Goal: Task Accomplishment & Management: Manage account settings

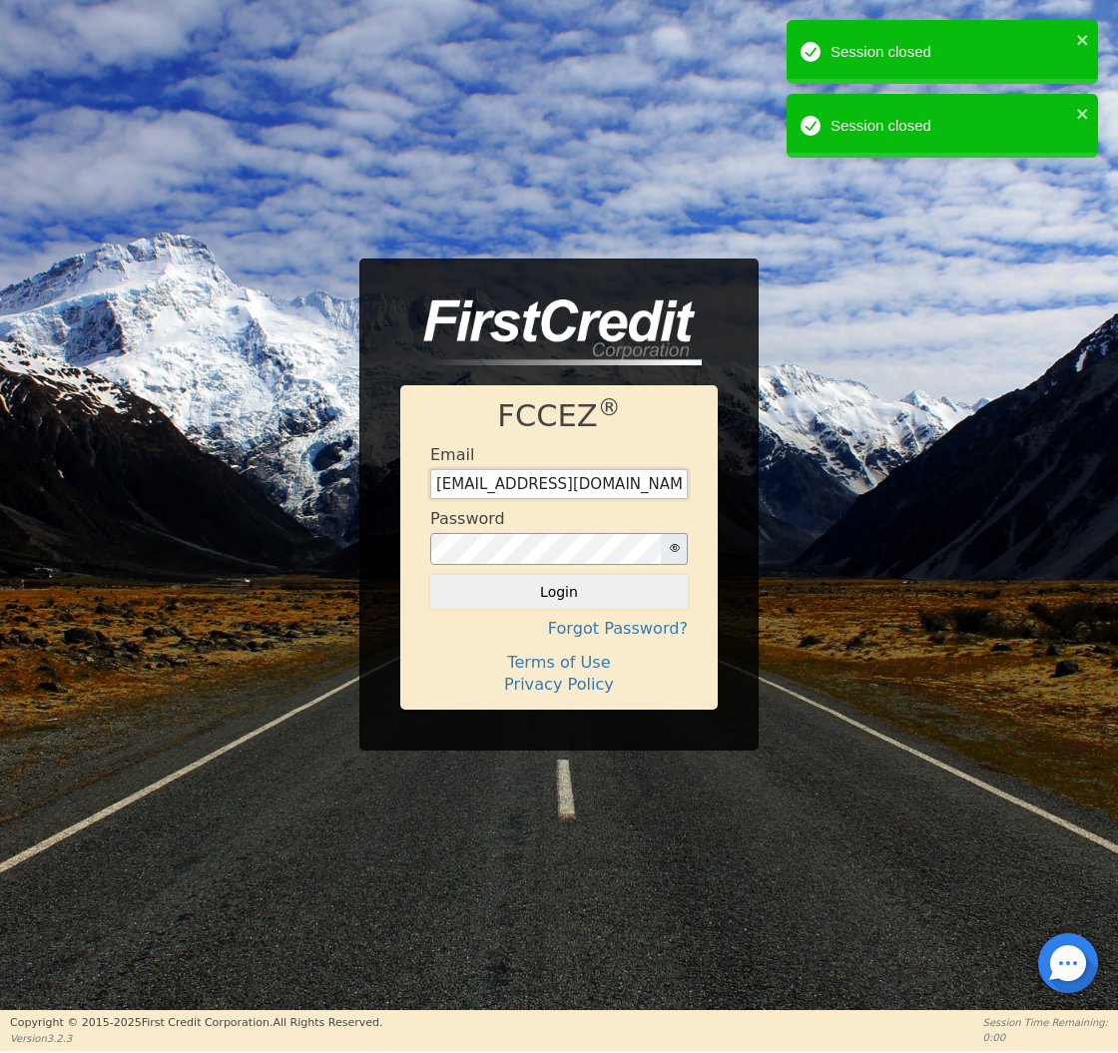
type input "[EMAIL_ADDRESS][DOMAIN_NAME]"
click at [559, 592] on button "Login" at bounding box center [559, 592] width 258 height 34
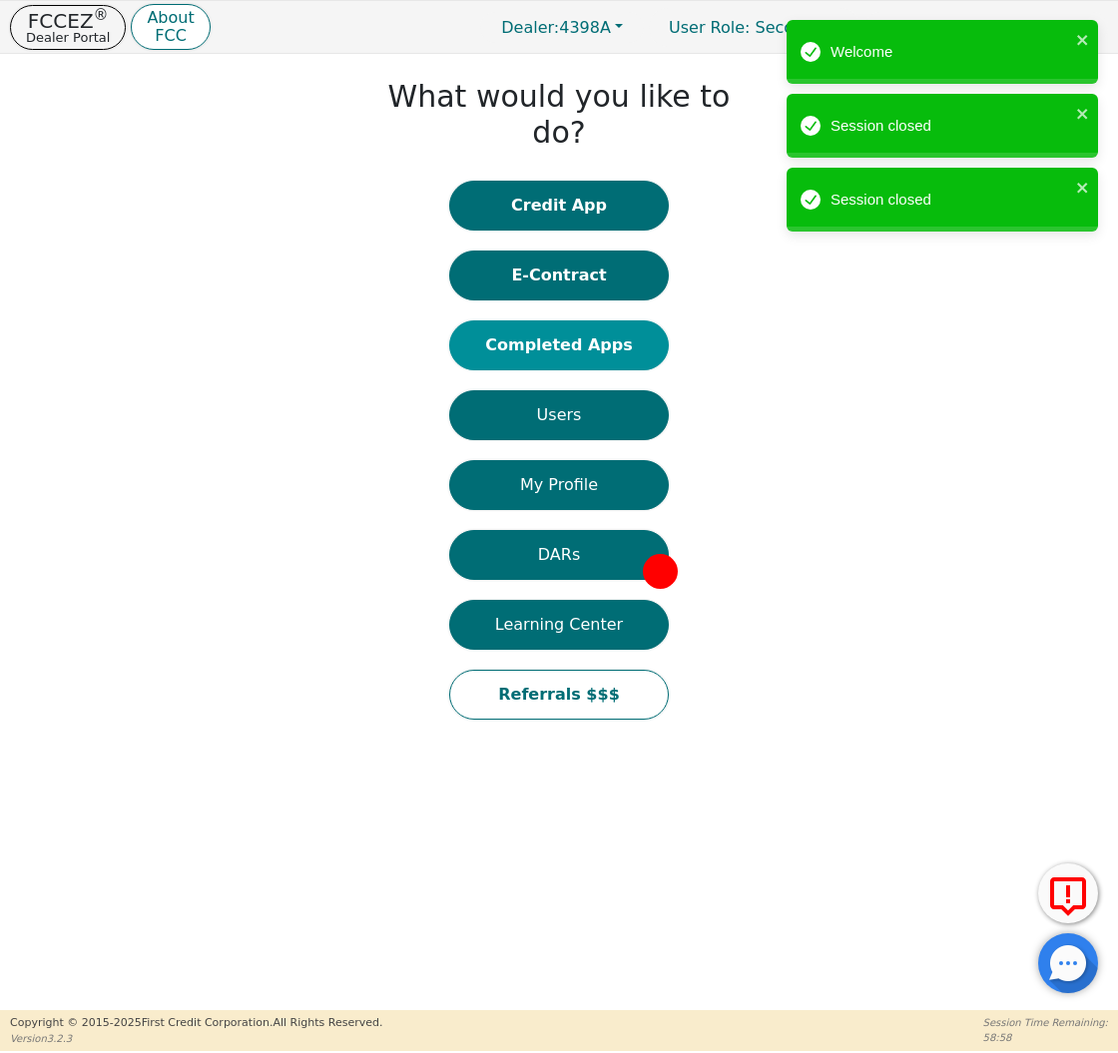
click at [581, 320] on button "Completed Apps" at bounding box center [559, 345] width 220 height 50
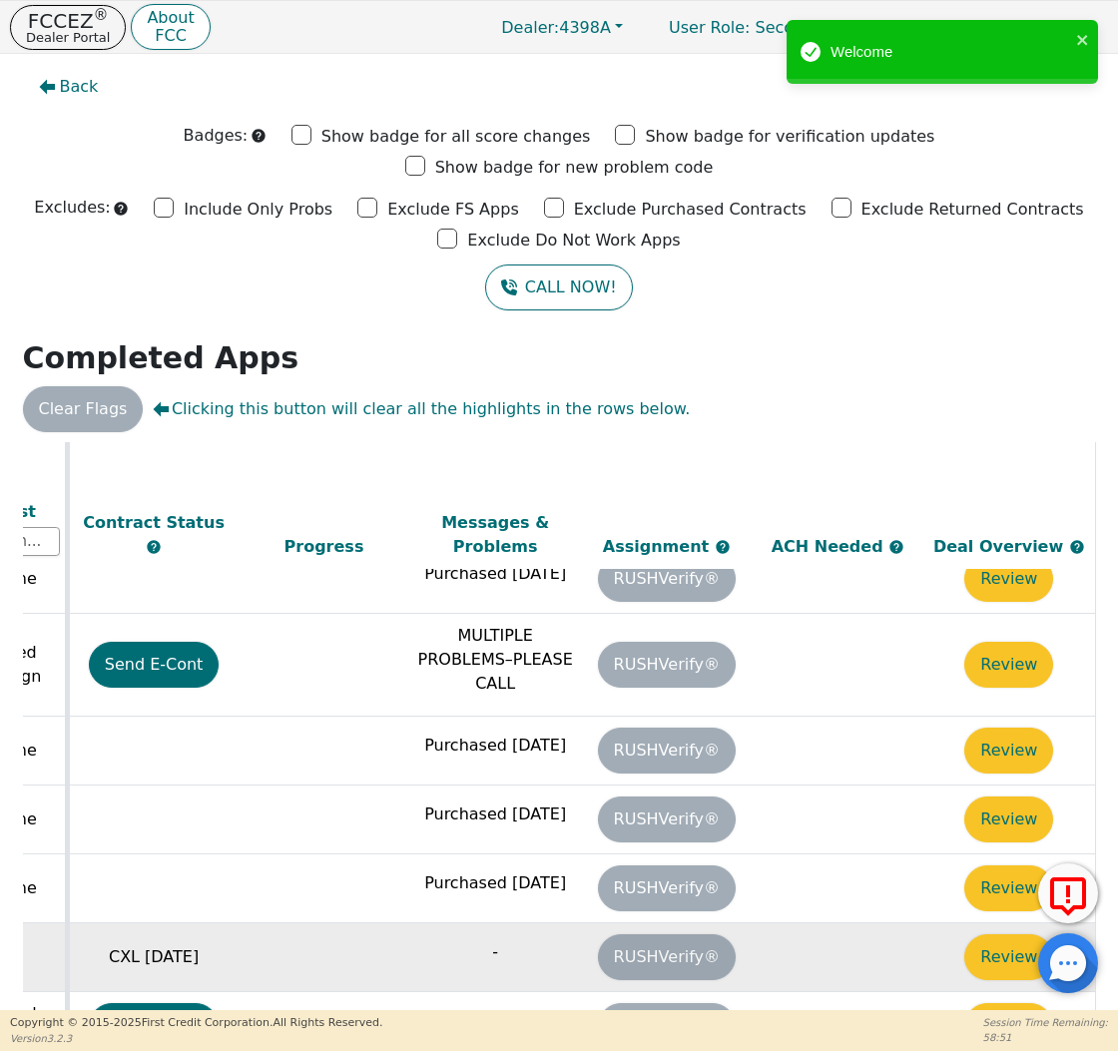
scroll to position [1113, 1116]
click at [936, 922] on td "Review" at bounding box center [1009, 956] width 172 height 69
click at [987, 934] on button "Review" at bounding box center [1008, 957] width 89 height 46
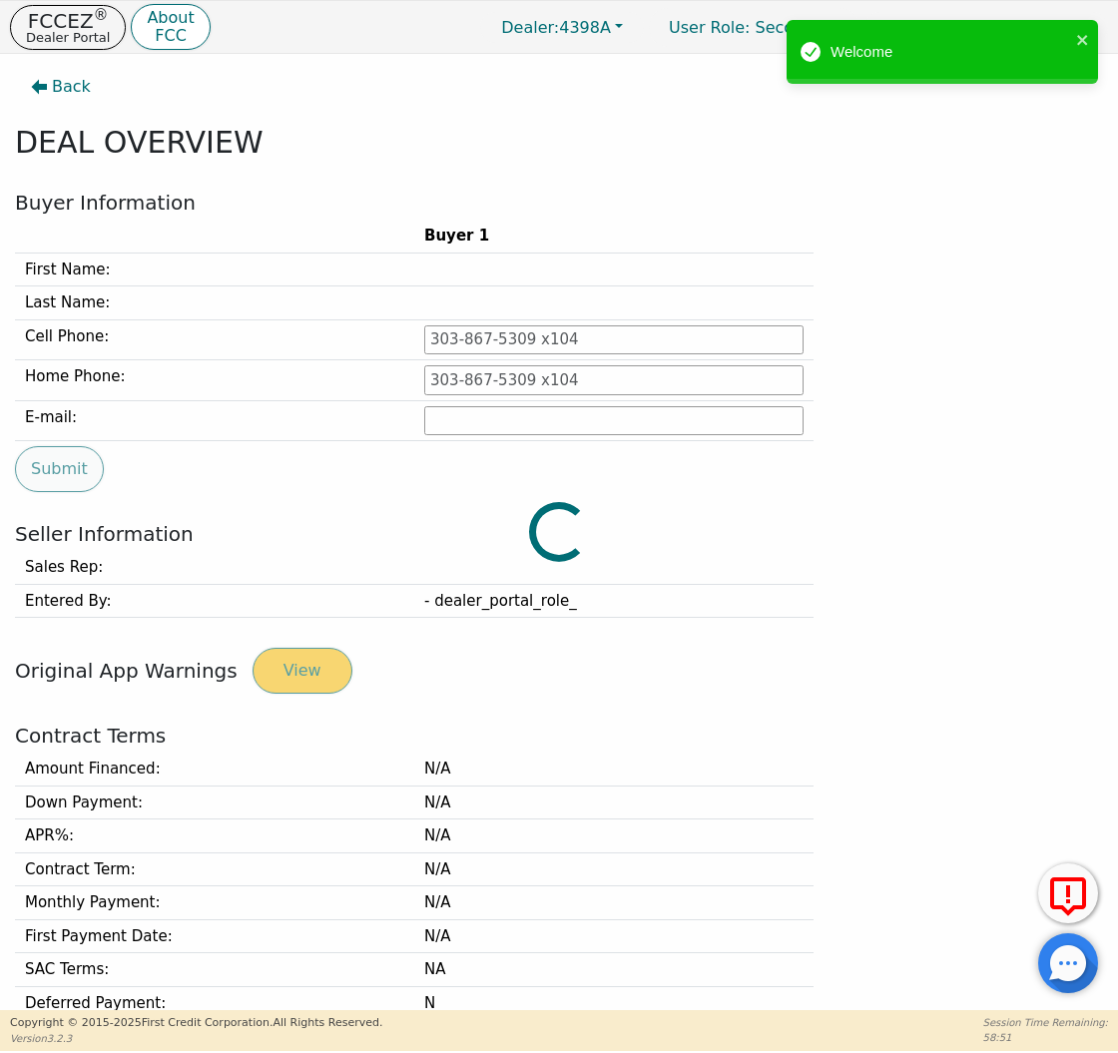
type input "[PHONE_NUMBER]"
type input "[EMAIL_ADDRESS][DOMAIN_NAME]"
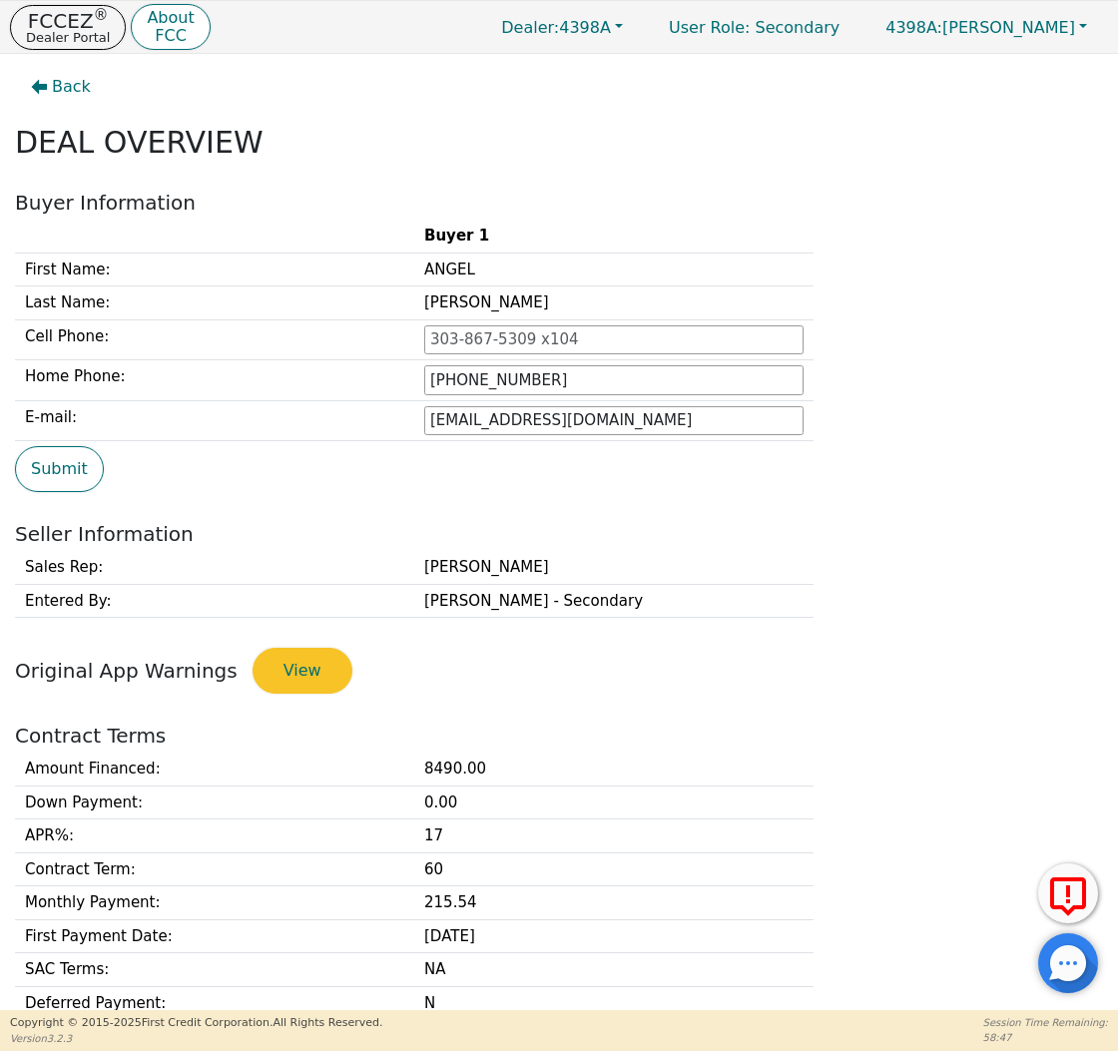
scroll to position [655, 0]
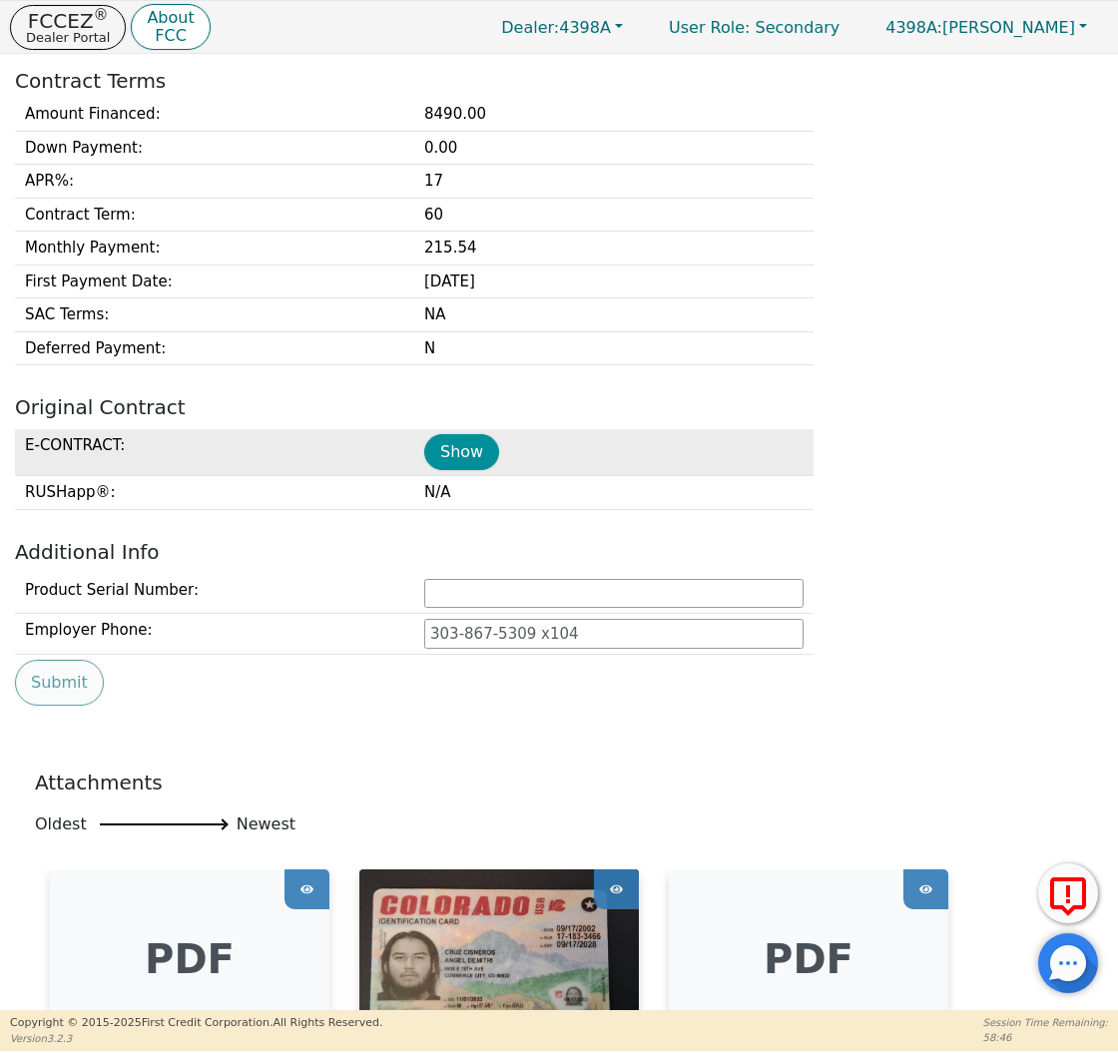
click at [473, 453] on button "Show" at bounding box center [461, 452] width 75 height 36
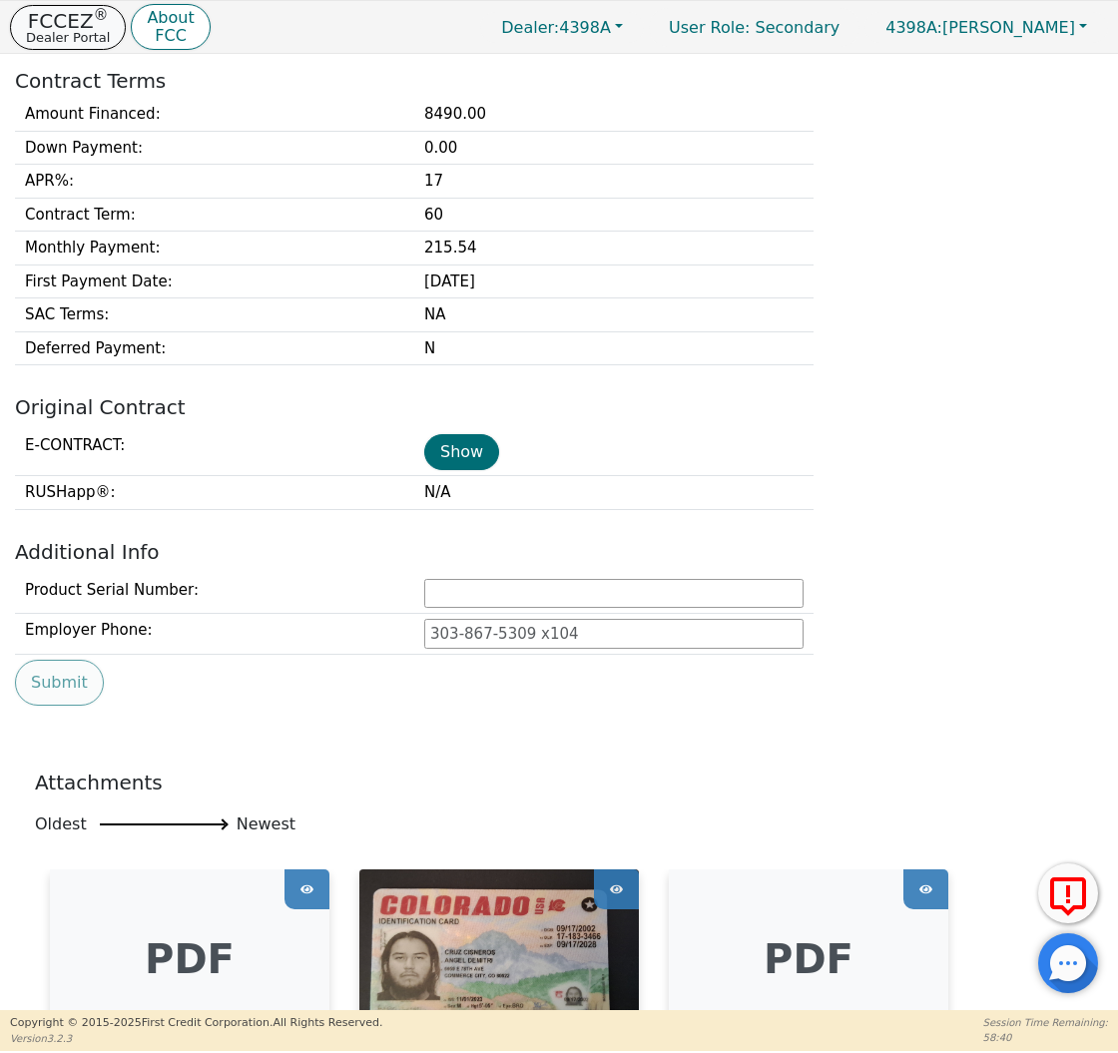
click at [54, 43] on p "Dealer Portal" at bounding box center [68, 37] width 84 height 13
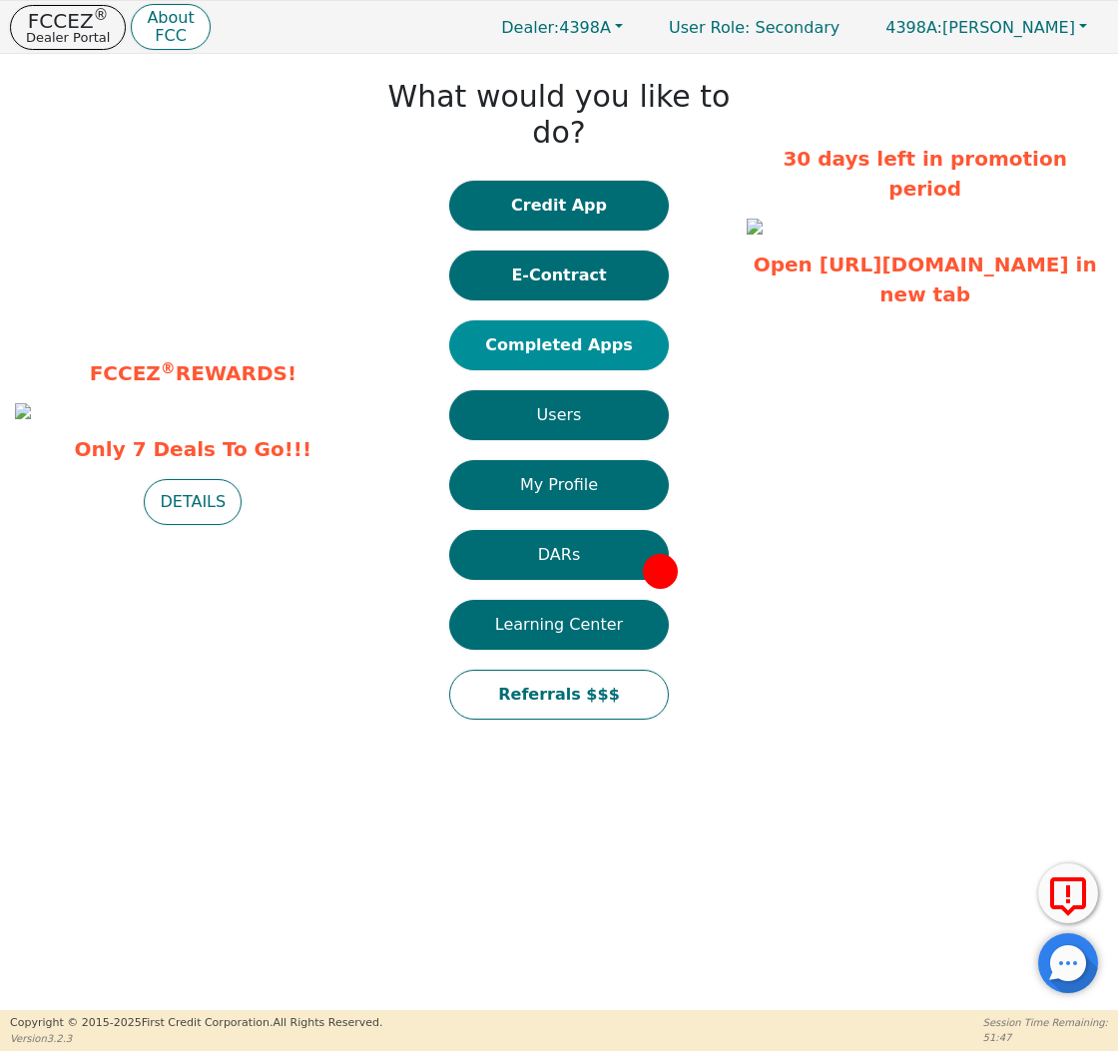
click at [572, 320] on button "Completed Apps" at bounding box center [559, 345] width 220 height 50
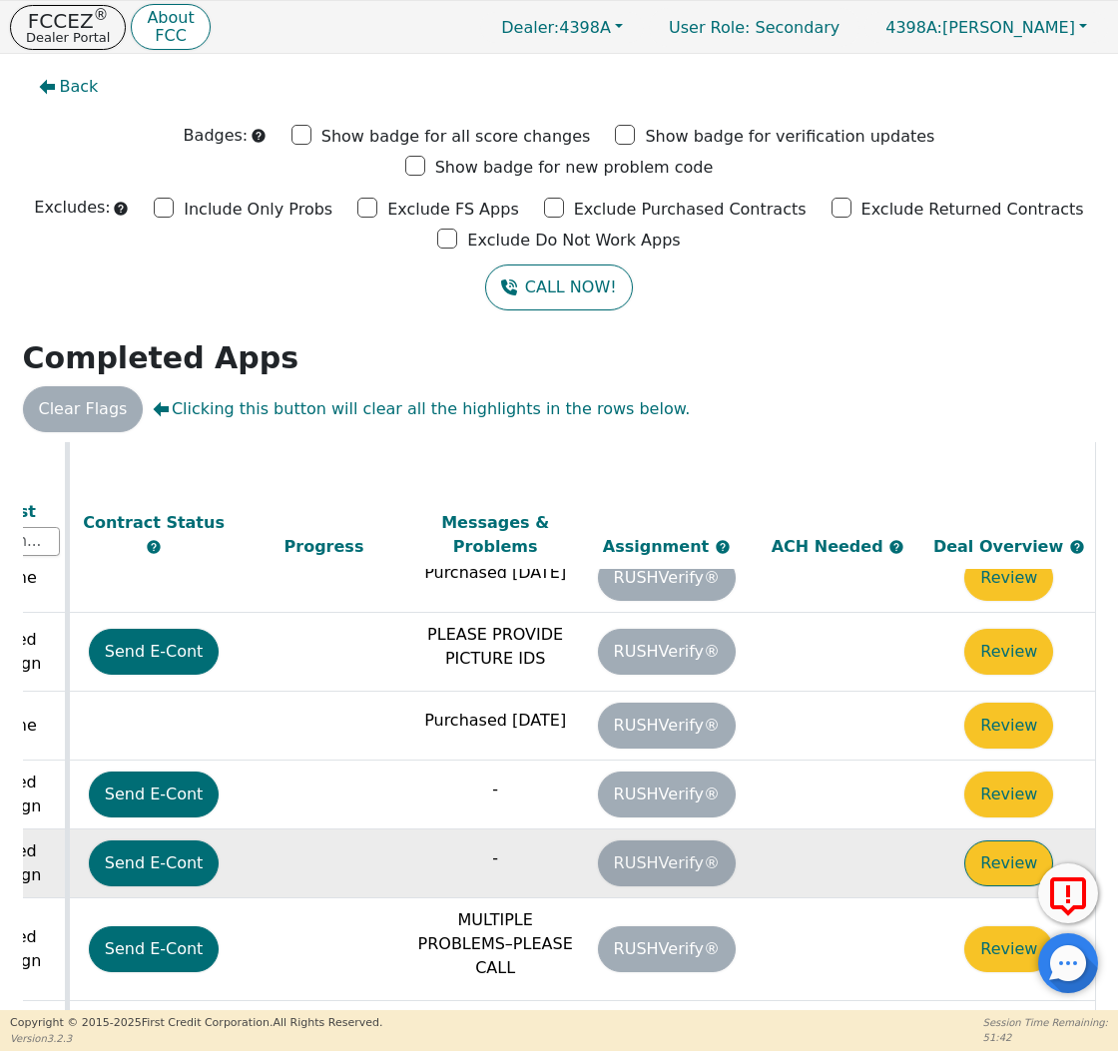
scroll to position [519, 1116]
click at [984, 840] on button "Review" at bounding box center [1008, 863] width 89 height 46
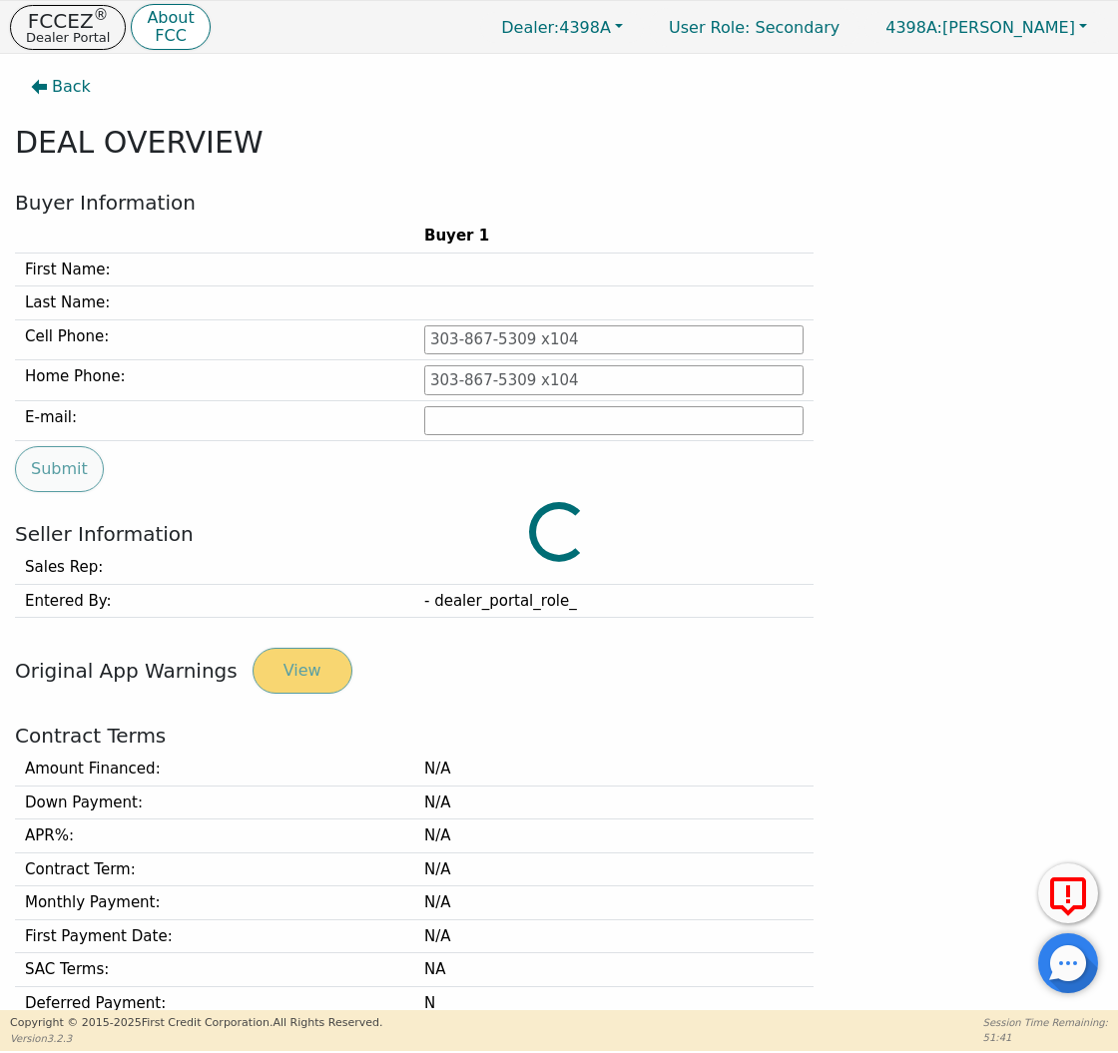
type input "[PHONE_NUMBER]"
type input "[PERSON_NAME][EMAIL_ADDRESS][PERSON_NAME][DOMAIN_NAME]"
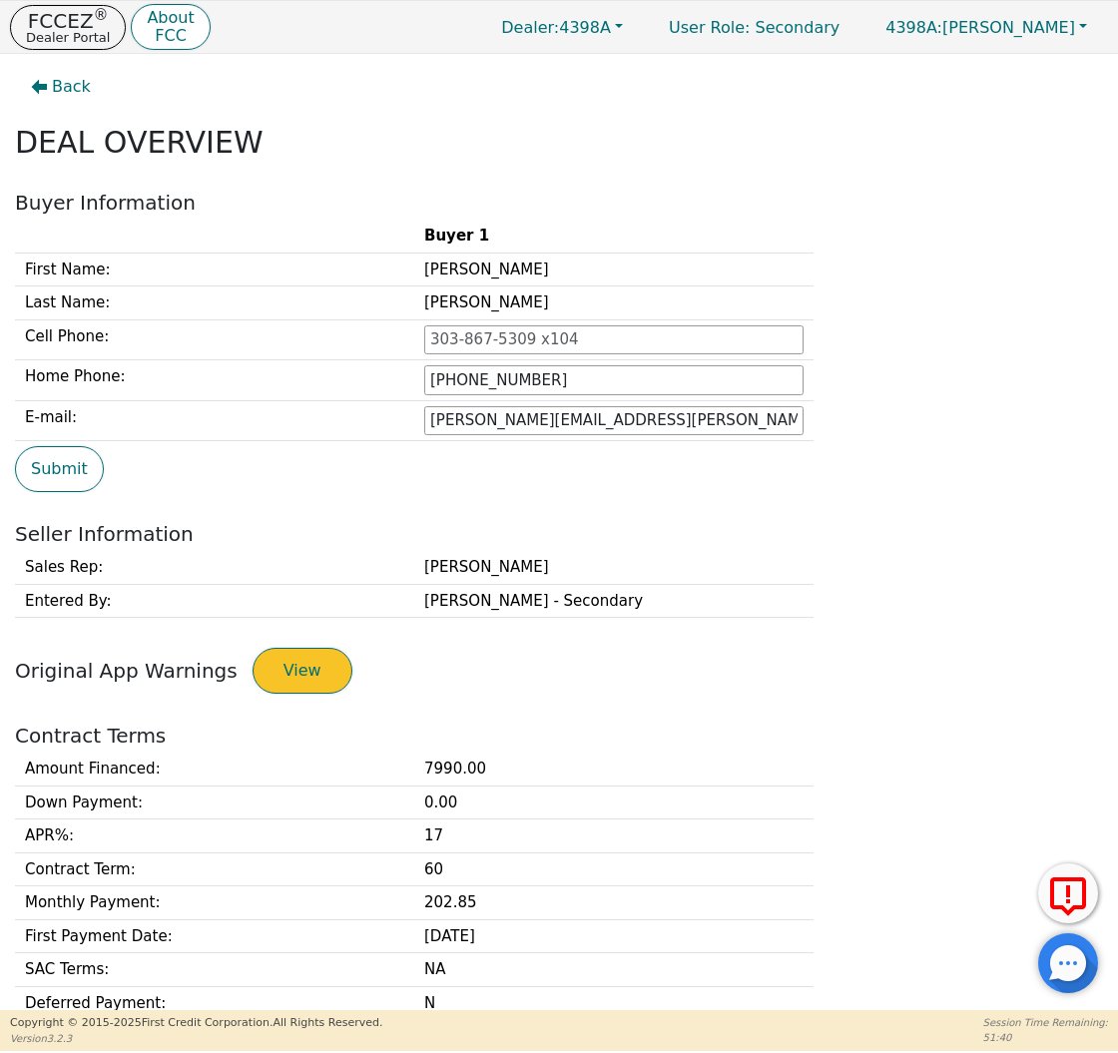
click at [280, 650] on button "View" at bounding box center [303, 671] width 100 height 46
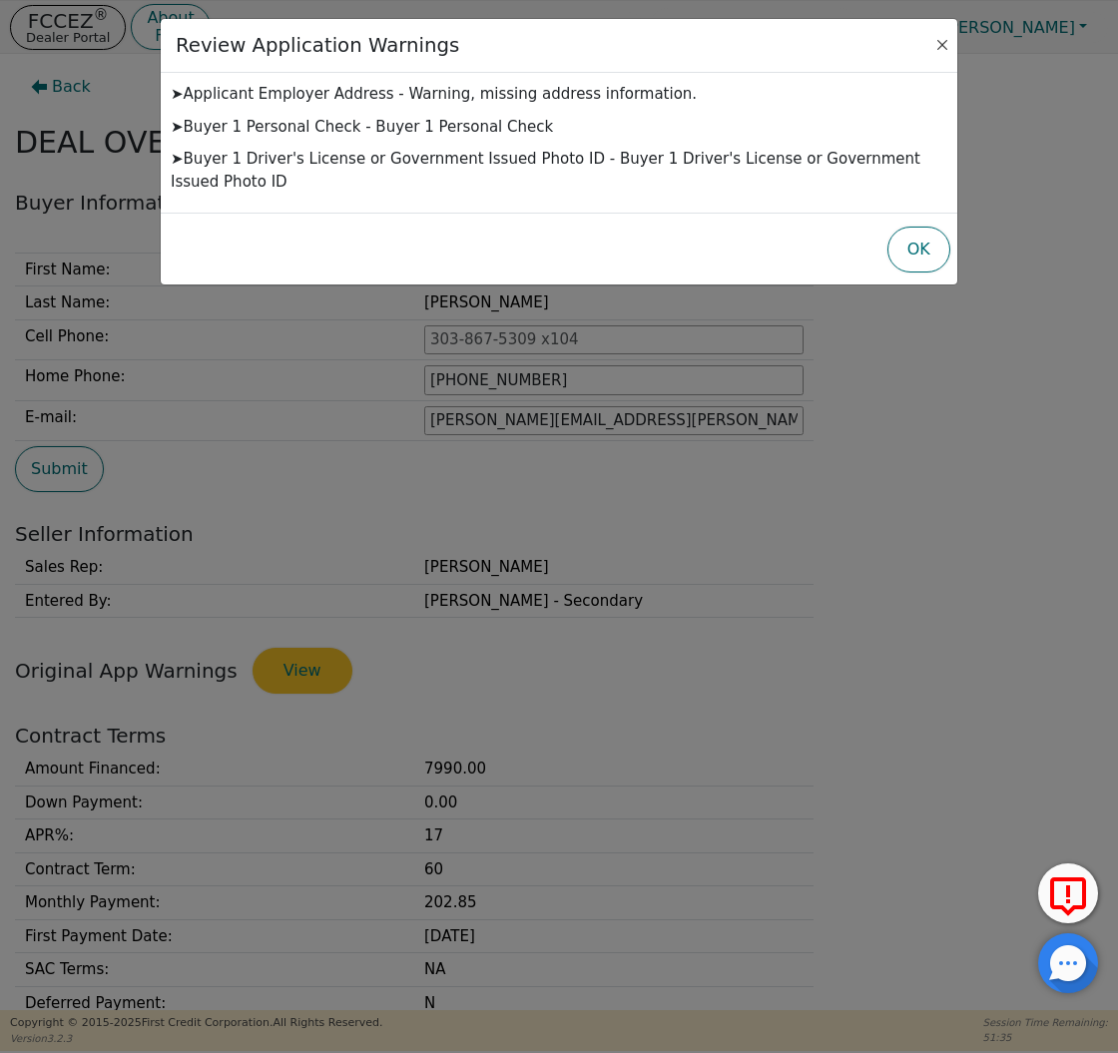
click at [940, 46] on button "Close" at bounding box center [942, 45] width 20 height 20
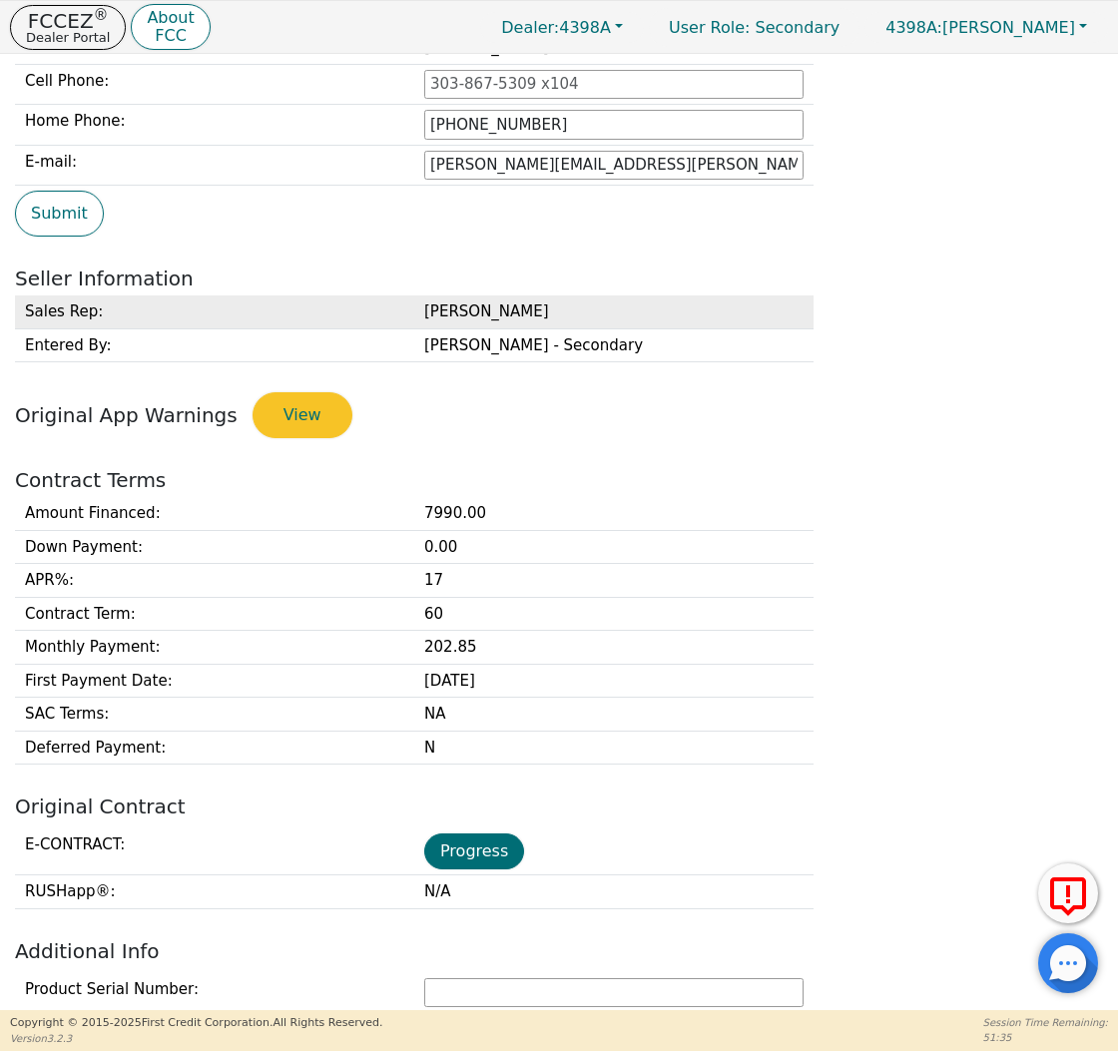
scroll to position [258, 0]
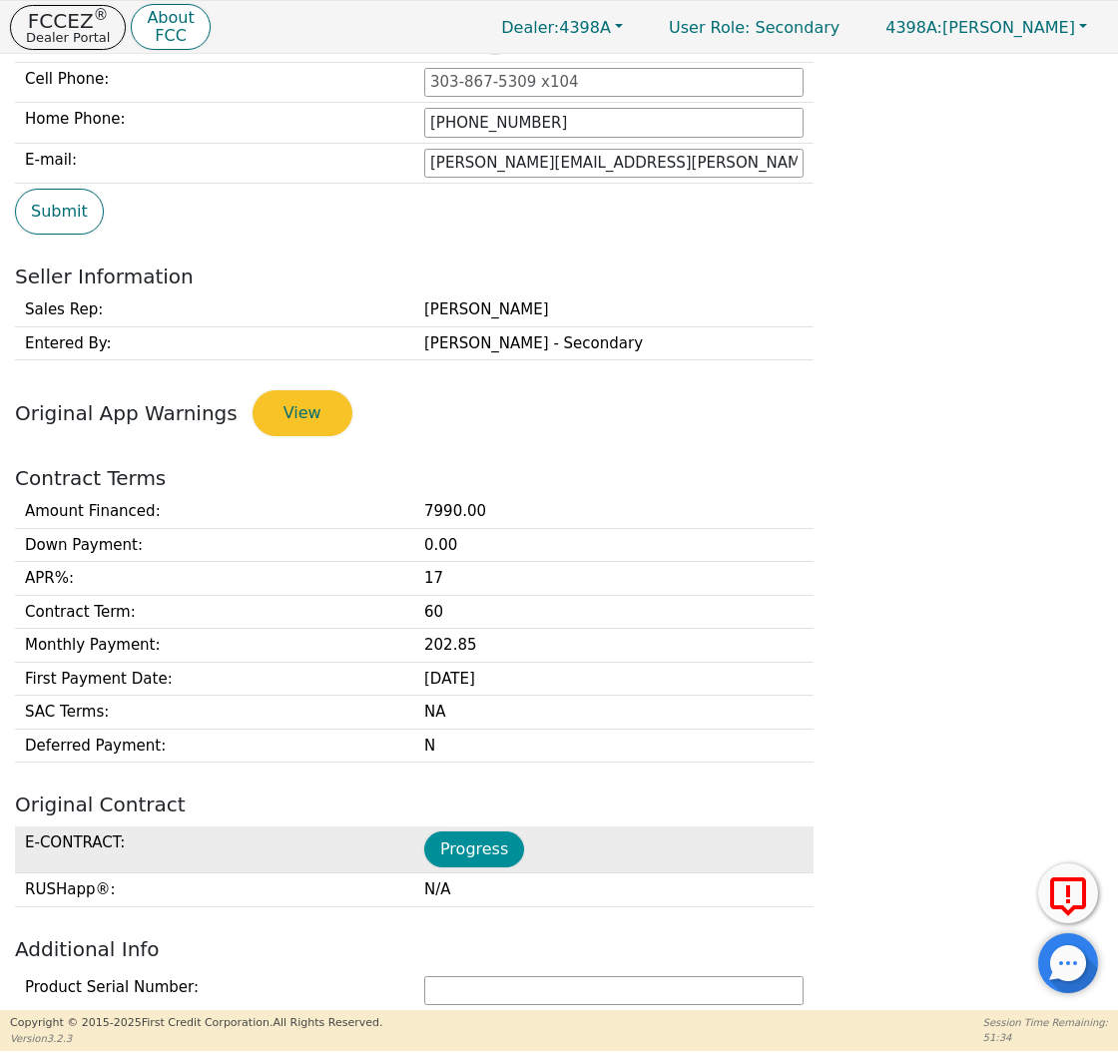
click at [466, 846] on button "Progress" at bounding box center [474, 849] width 100 height 36
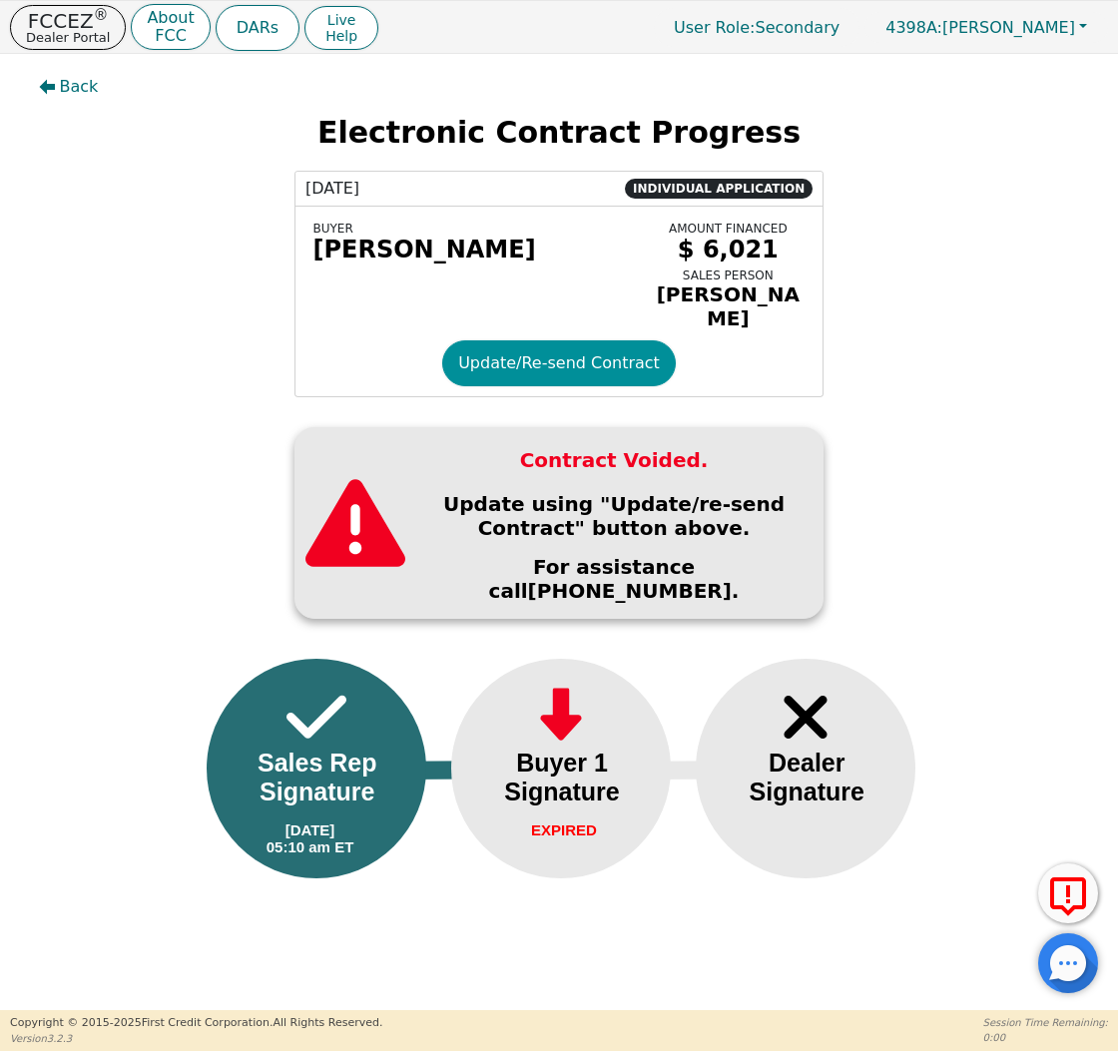
click at [517, 352] on button "Update/Re-send Contract" at bounding box center [559, 363] width 234 height 46
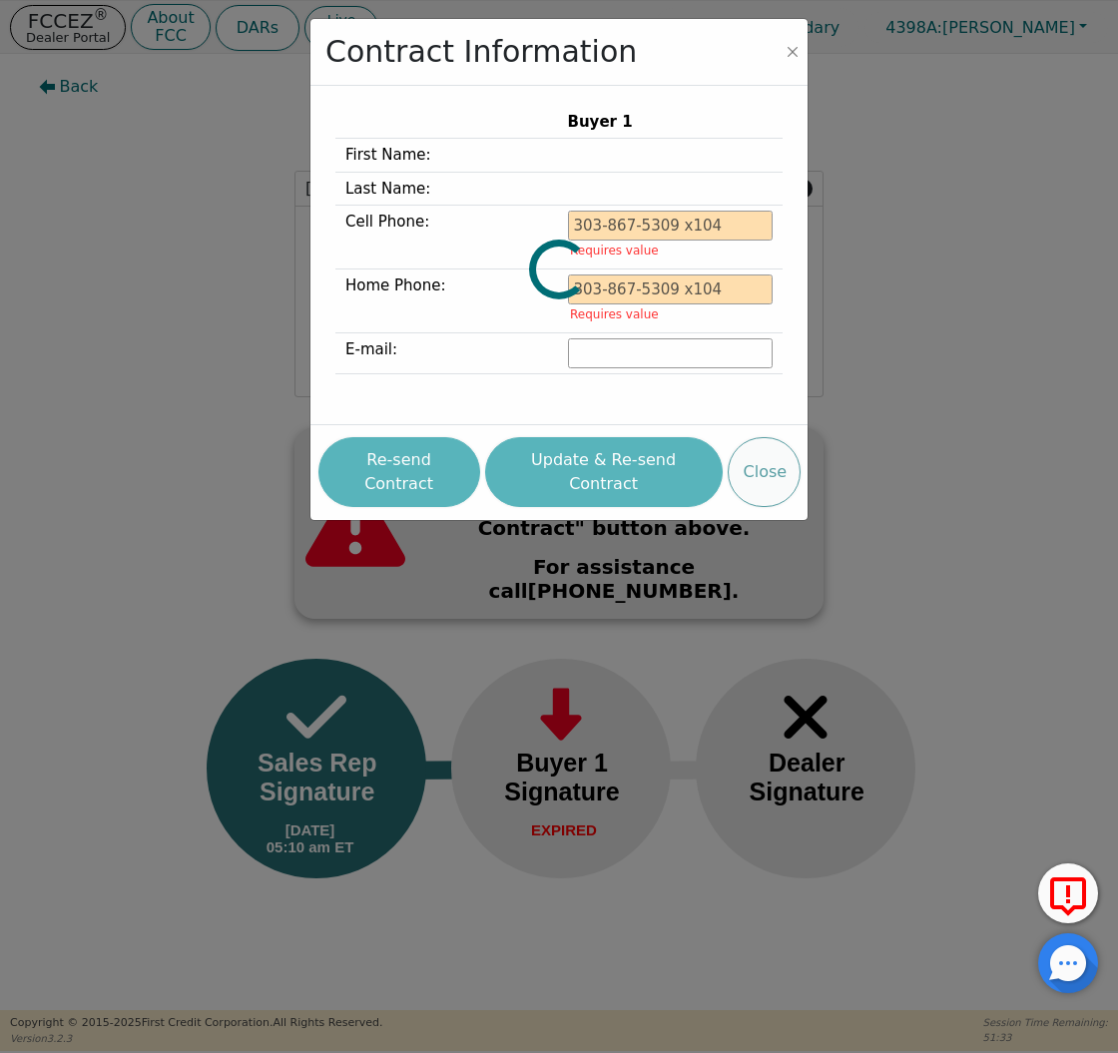
type input "[PHONE_NUMBER]"
type input "[PERSON_NAME][EMAIL_ADDRESS][PERSON_NAME][DOMAIN_NAME]"
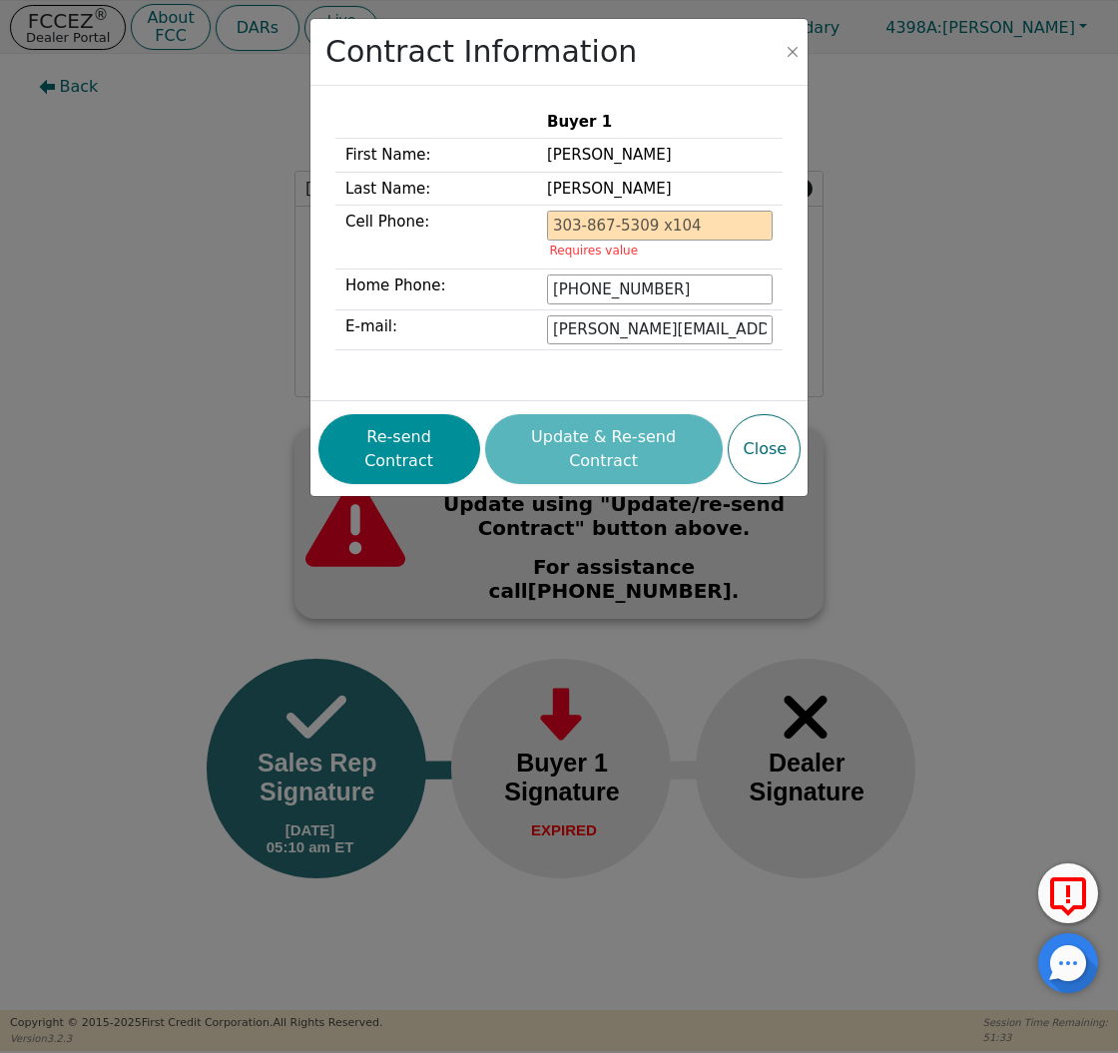
click at [402, 437] on button "Re-send Contract" at bounding box center [399, 449] width 162 height 70
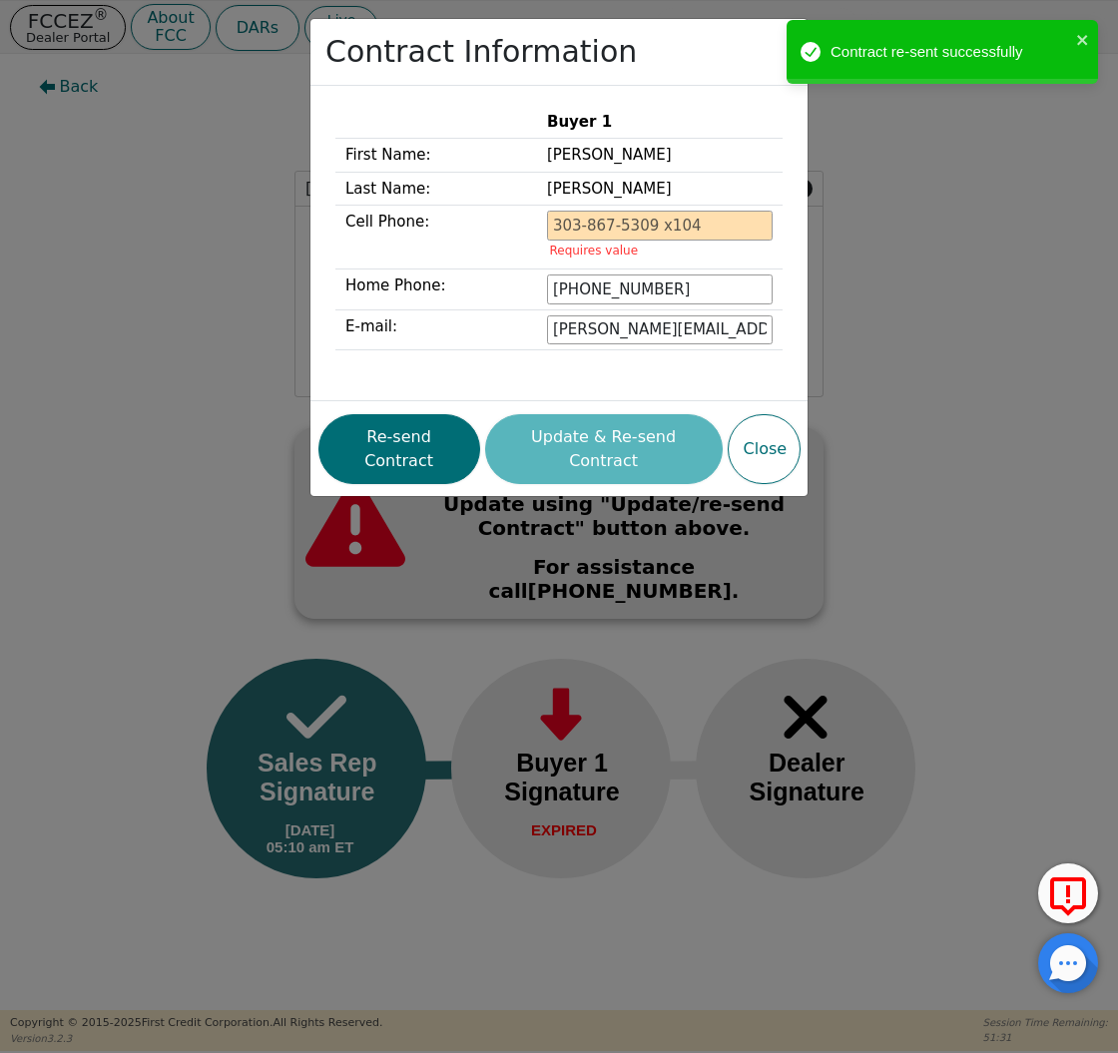
click at [104, 175] on div "Contract Information Buyer 1 First Name: [PERSON_NAME] Last Name: [PERSON_NAME]…" at bounding box center [559, 526] width 1118 height 1053
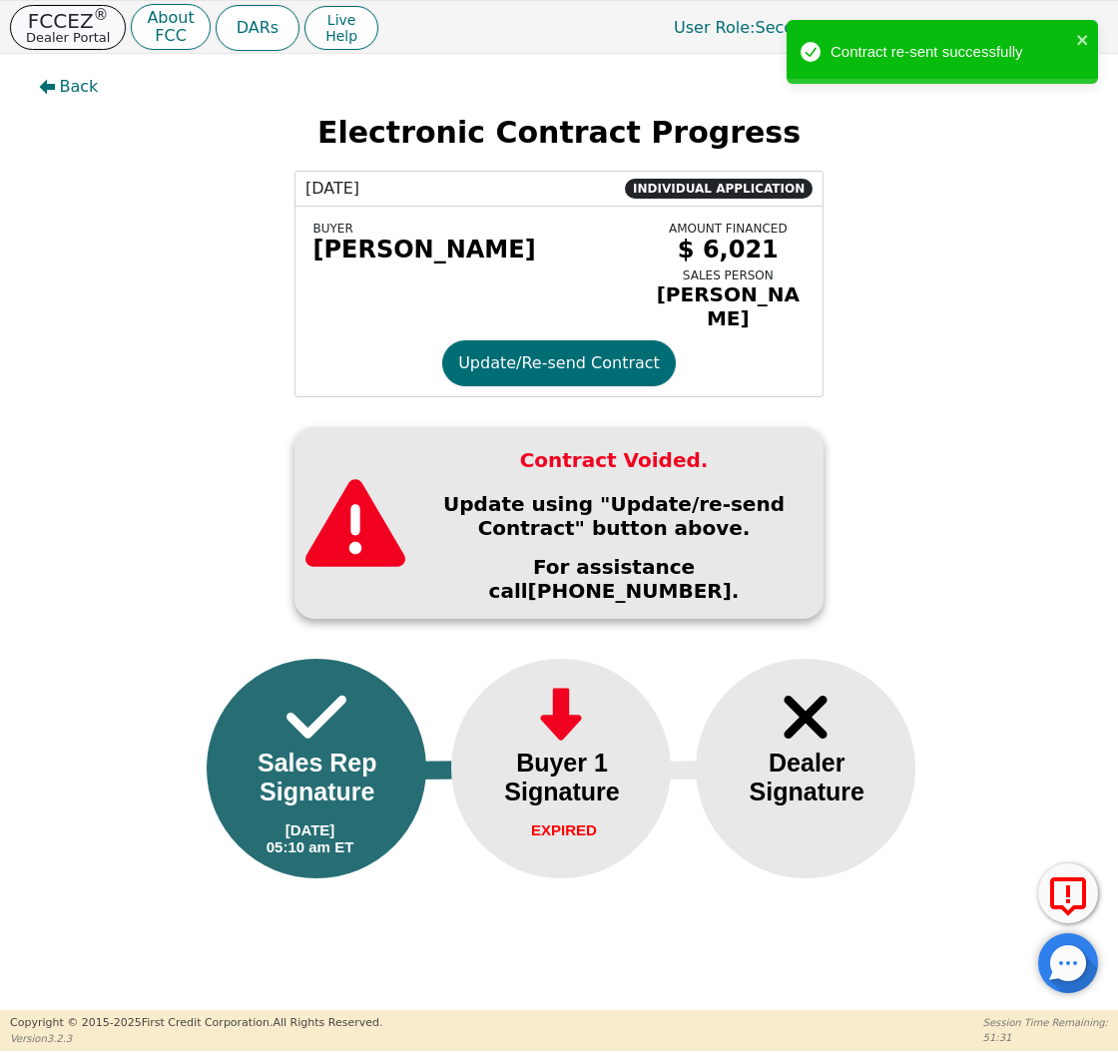
click at [79, 23] on p "FCCEZ ®" at bounding box center [68, 21] width 84 height 20
